Goal: Information Seeking & Learning: Learn about a topic

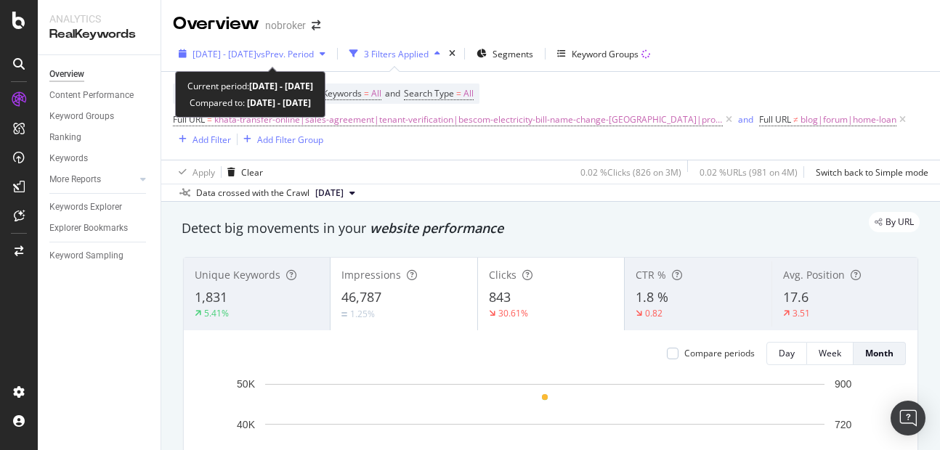
click at [305, 46] on div "[DATE] - [DATE] vs Prev. Period" at bounding box center [252, 54] width 158 height 22
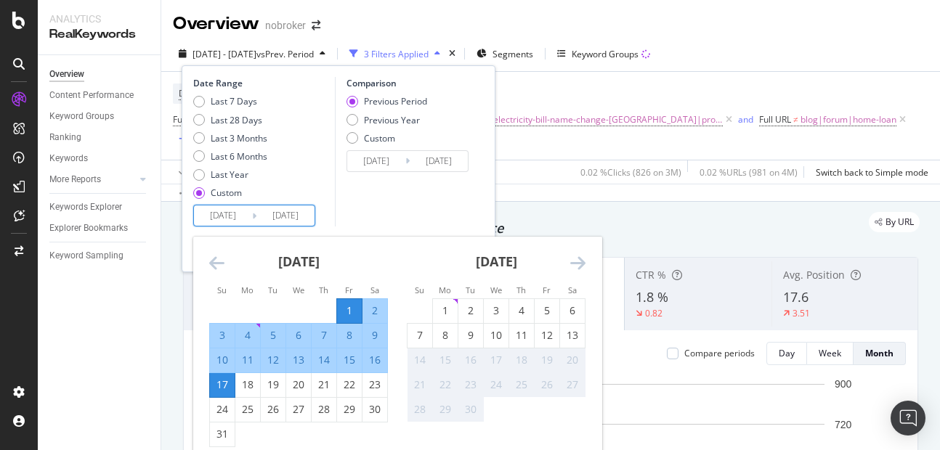
click at [216, 214] on input "[DATE]" at bounding box center [223, 216] width 58 height 20
click at [442, 308] on div "1" at bounding box center [445, 311] width 25 height 15
type input "2025/09/01"
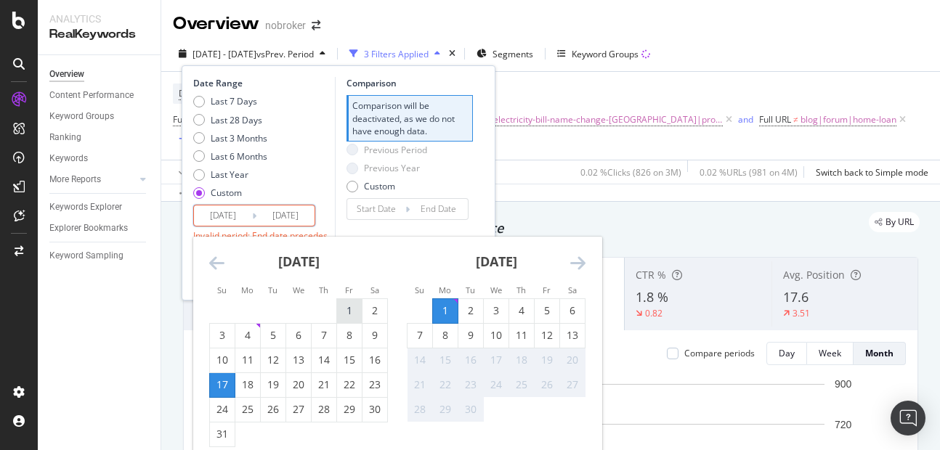
click at [354, 313] on div "1" at bounding box center [349, 311] width 25 height 15
type input "2025/08/01"
type input "2025/07/15"
type input "2025/07/31"
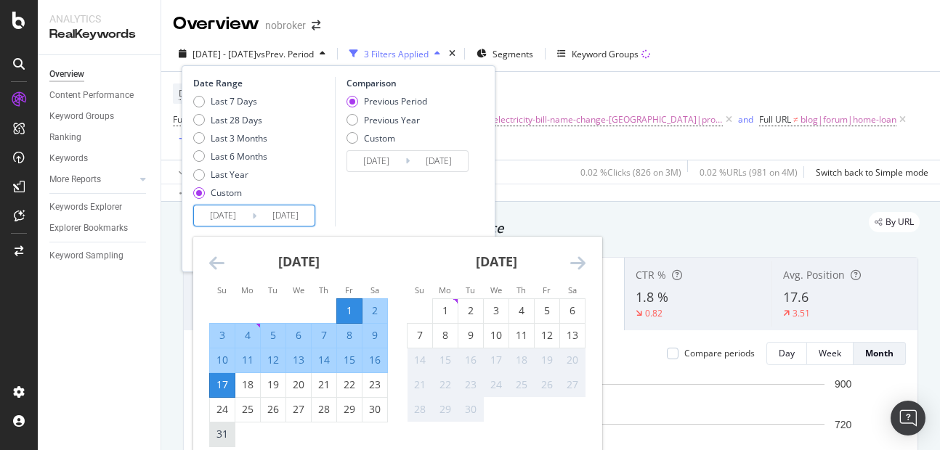
click at [218, 437] on div "31" at bounding box center [222, 434] width 25 height 15
type input "2025/08/31"
type input "2025/07/01"
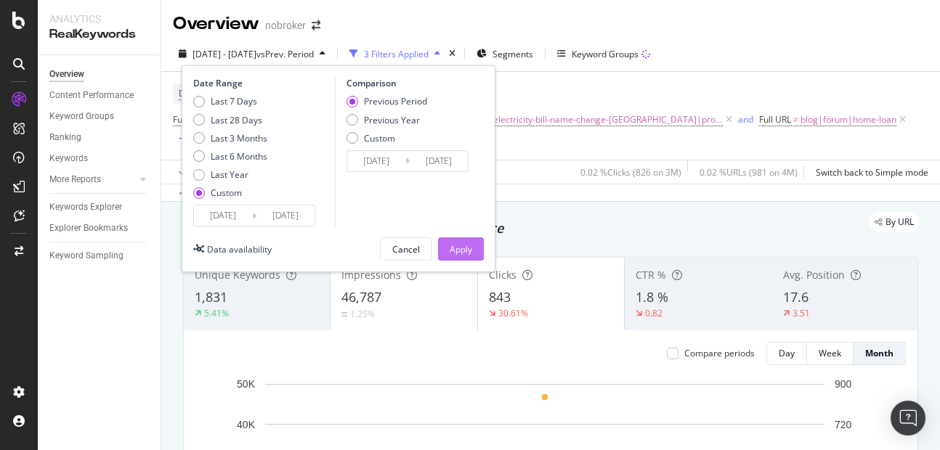
click at [450, 239] on div "Apply" at bounding box center [461, 249] width 23 height 22
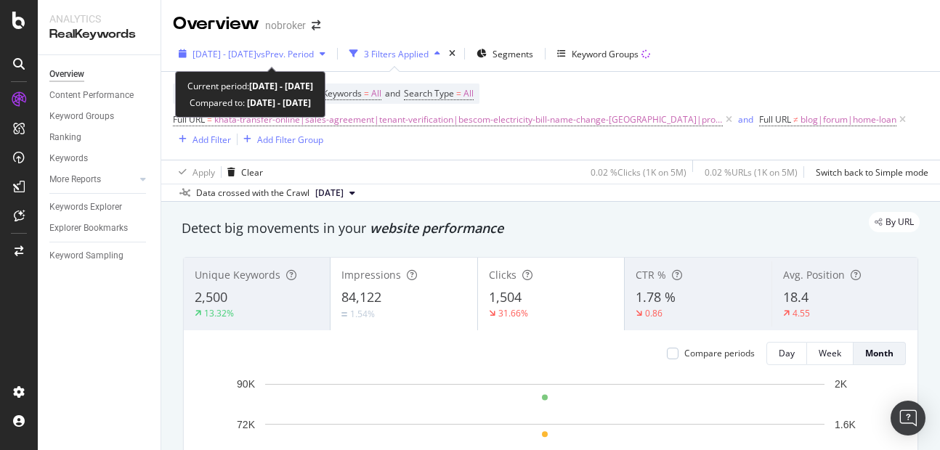
click at [228, 61] on div "2025 Aug. 1st - Aug. 31st vs Prev. Period" at bounding box center [252, 54] width 158 height 22
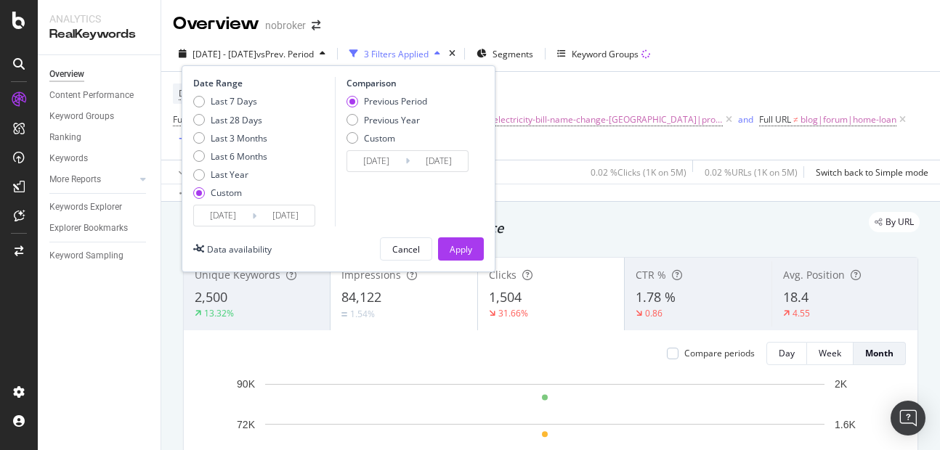
click at [231, 209] on input "2025/08/01" at bounding box center [223, 216] width 58 height 20
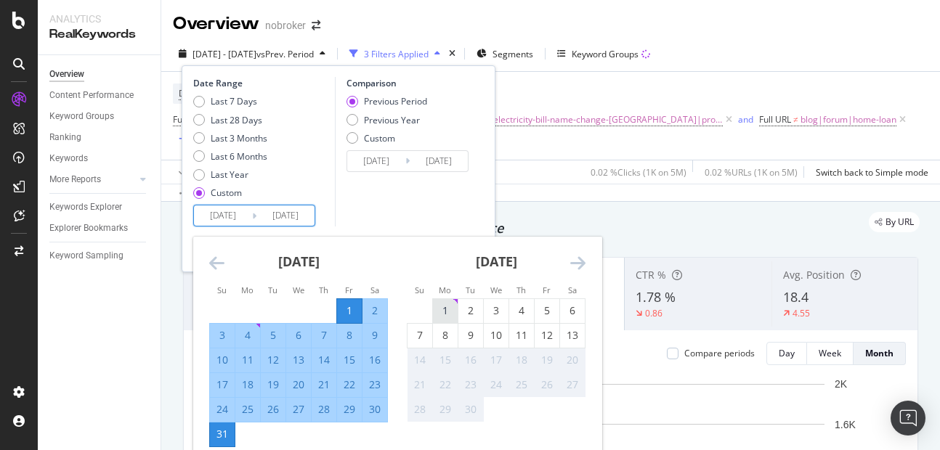
click at [449, 300] on div "1" at bounding box center [445, 311] width 25 height 24
type input "2025/09/01"
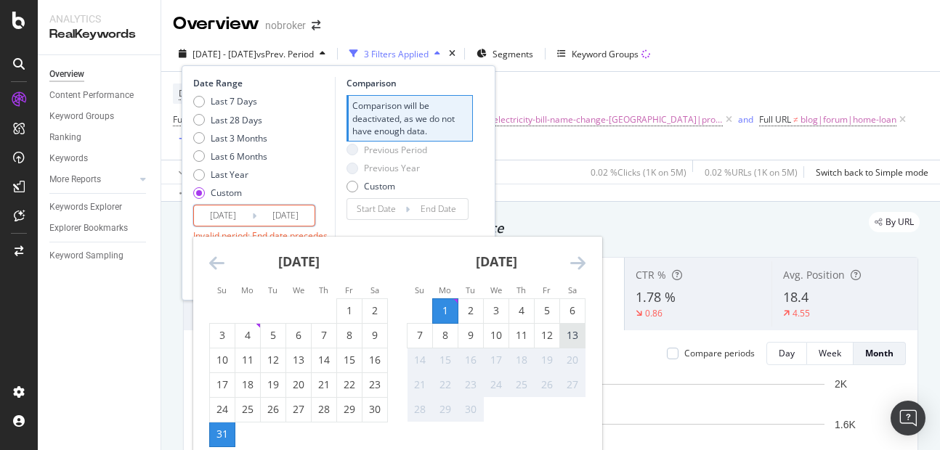
click at [575, 336] on div "13" at bounding box center [572, 335] width 25 height 15
type input "2025/09/13"
type input "2025/08/19"
type input "2025/08/31"
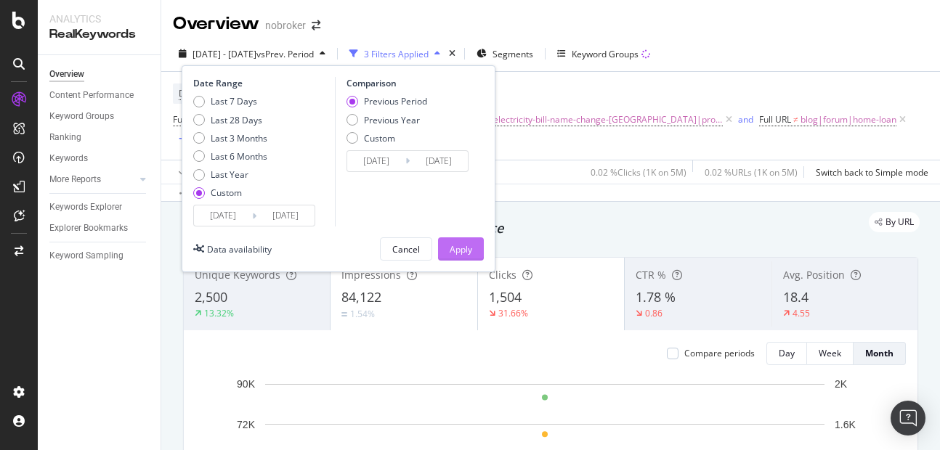
click at [464, 255] on div "Apply" at bounding box center [461, 249] width 23 height 12
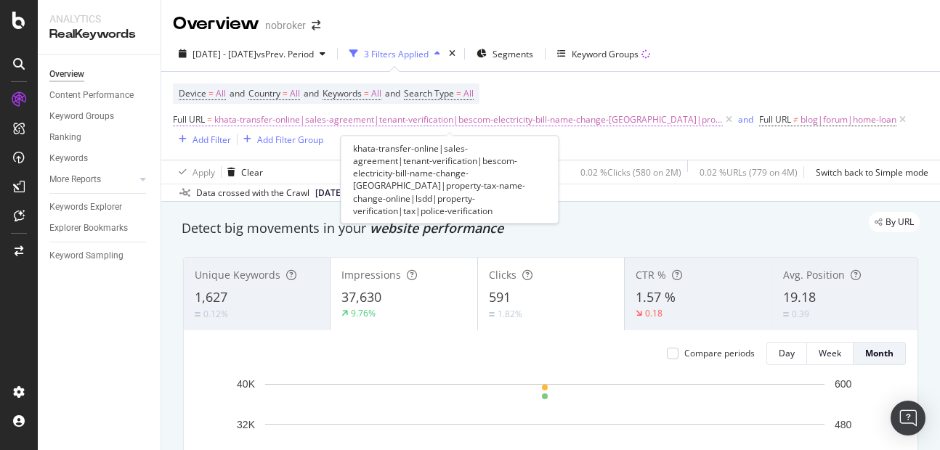
click at [684, 120] on span "khata-transfer-online|sales-agreement|tenant-verification|bescom-electricity-bi…" at bounding box center [468, 120] width 509 height 20
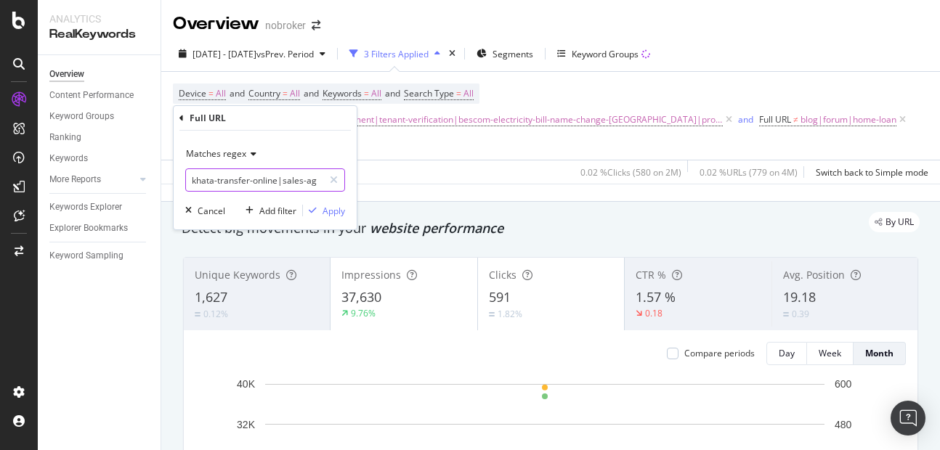
click at [293, 176] on input "khata-transfer-online|sales-agreement|tenant-verification|bescom-electricity-bi…" at bounding box center [254, 180] width 137 height 23
click at [327, 211] on div "Apply" at bounding box center [334, 211] width 23 height 12
